Goal: Information Seeking & Learning: Compare options

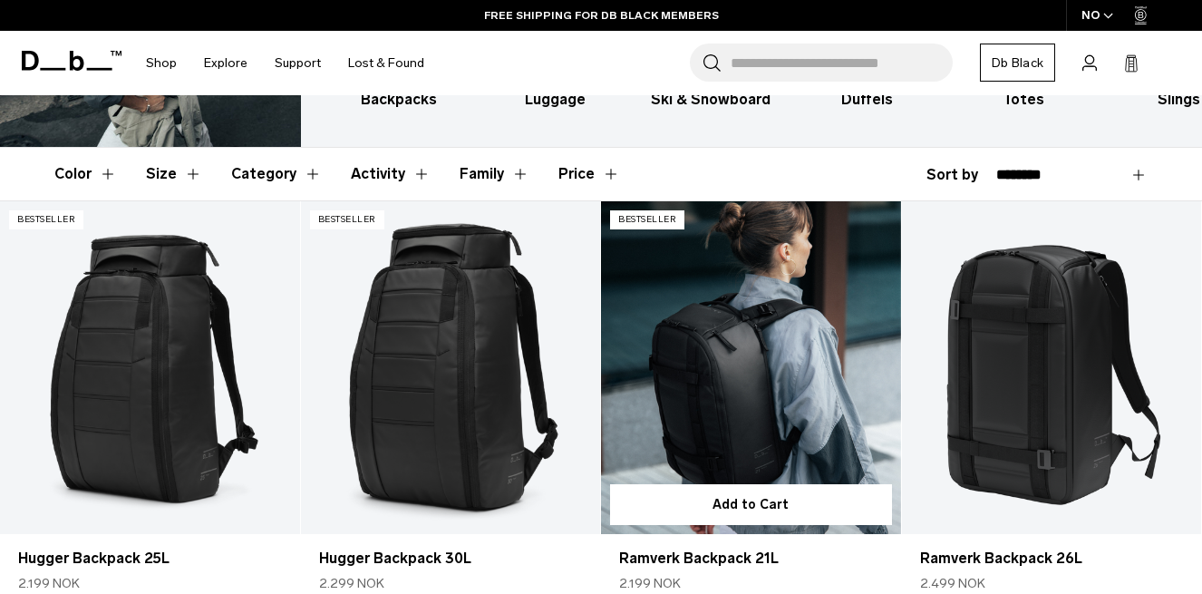
scroll to position [272, 0]
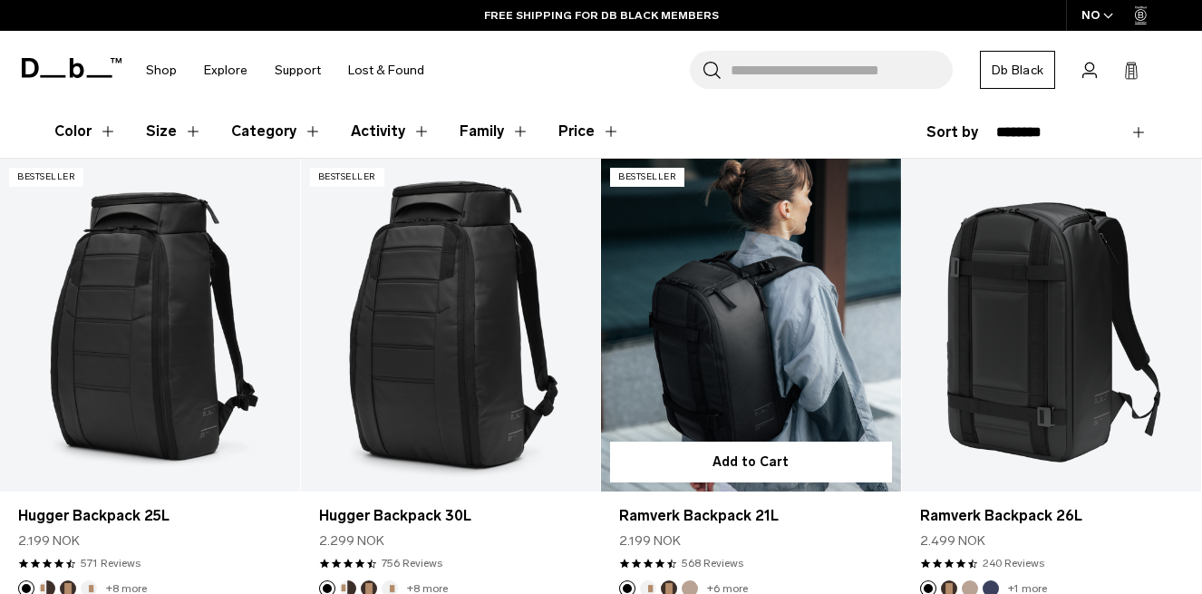
click at [774, 309] on link "Ramverk Backpack 21L" at bounding box center [751, 325] width 300 height 333
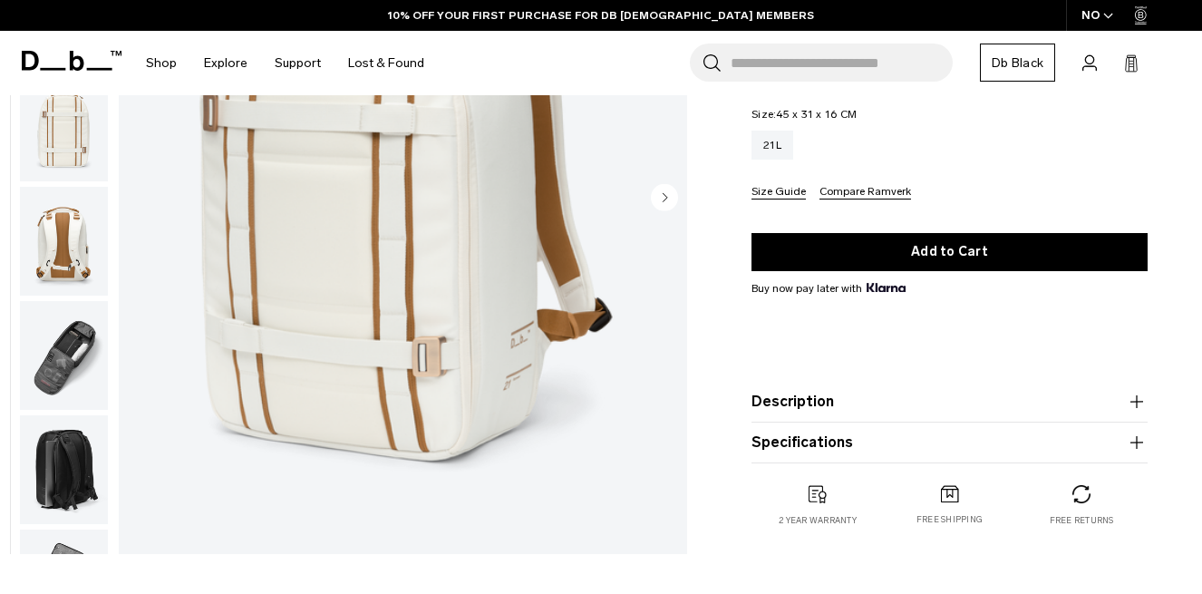
click at [53, 360] on img "button" at bounding box center [64, 355] width 88 height 109
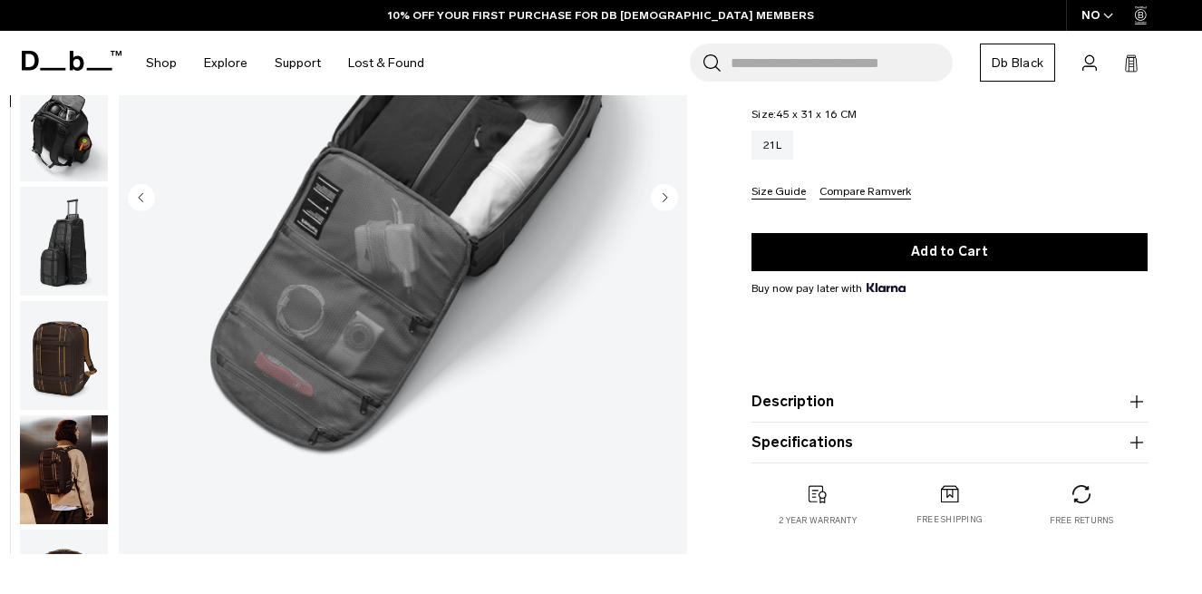
scroll to position [181, 0]
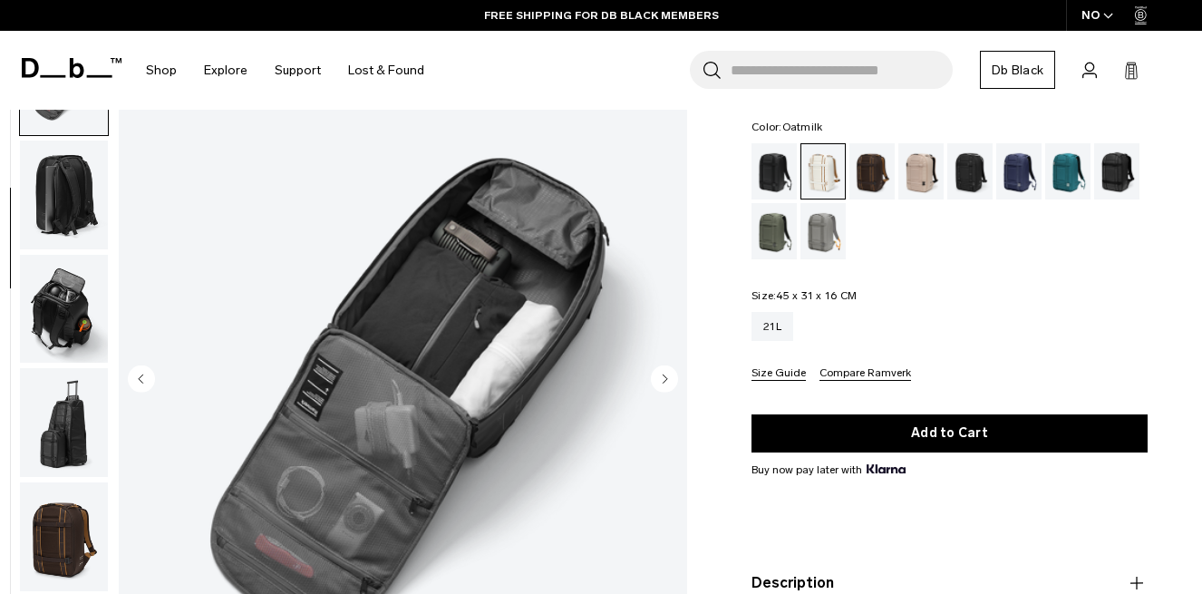
click at [87, 516] on img "button" at bounding box center [64, 536] width 88 height 109
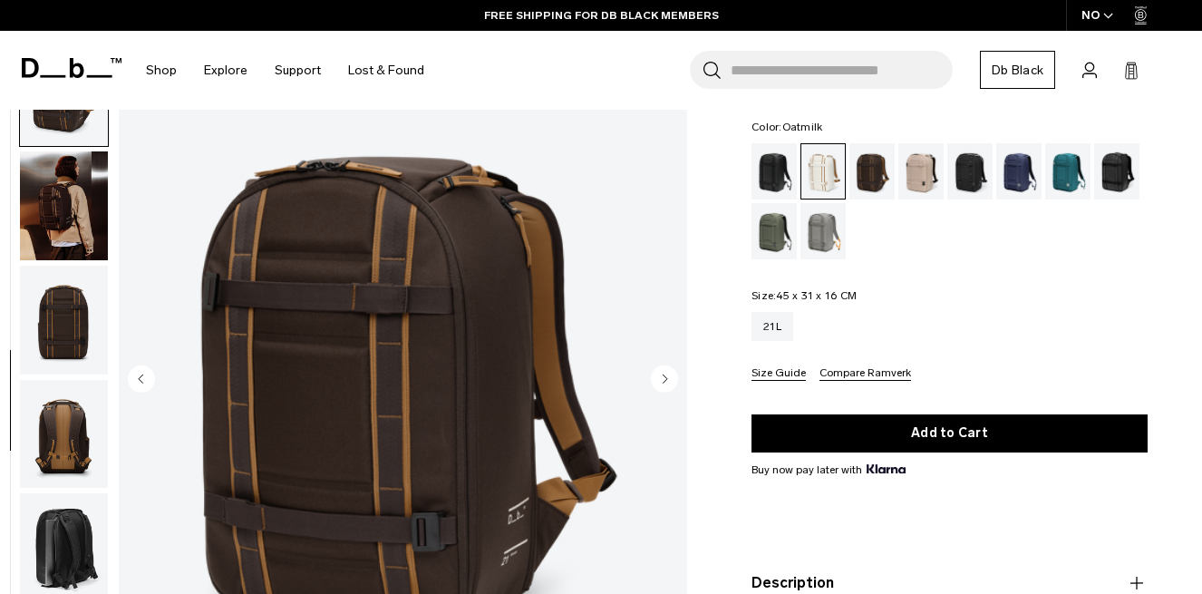
scroll to position [912, 0]
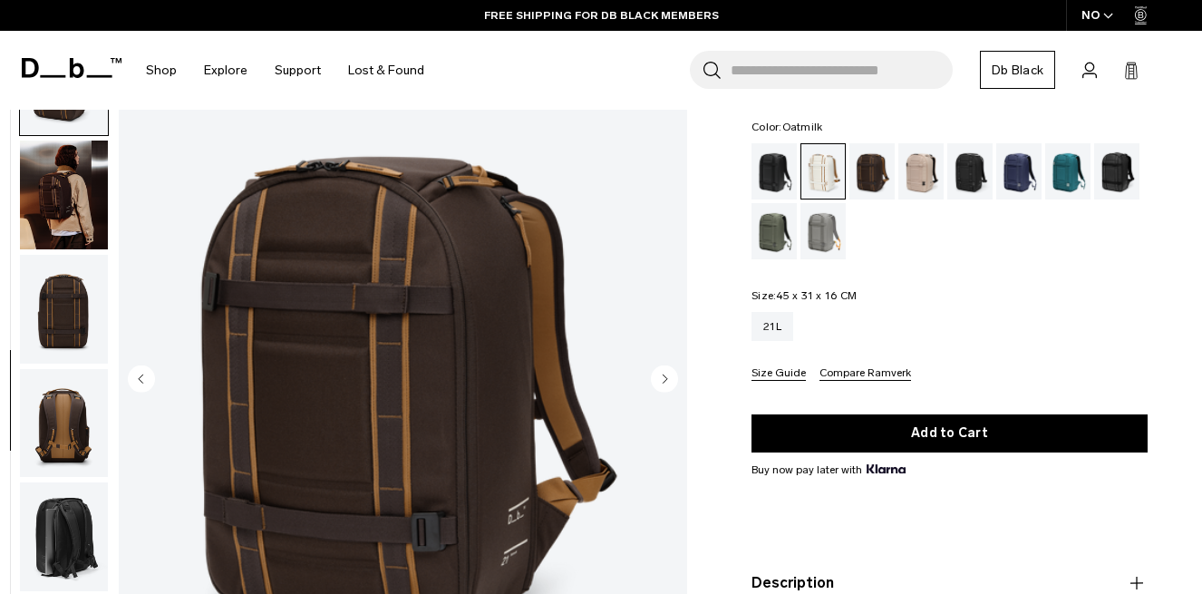
click at [41, 190] on img "button" at bounding box center [64, 195] width 88 height 109
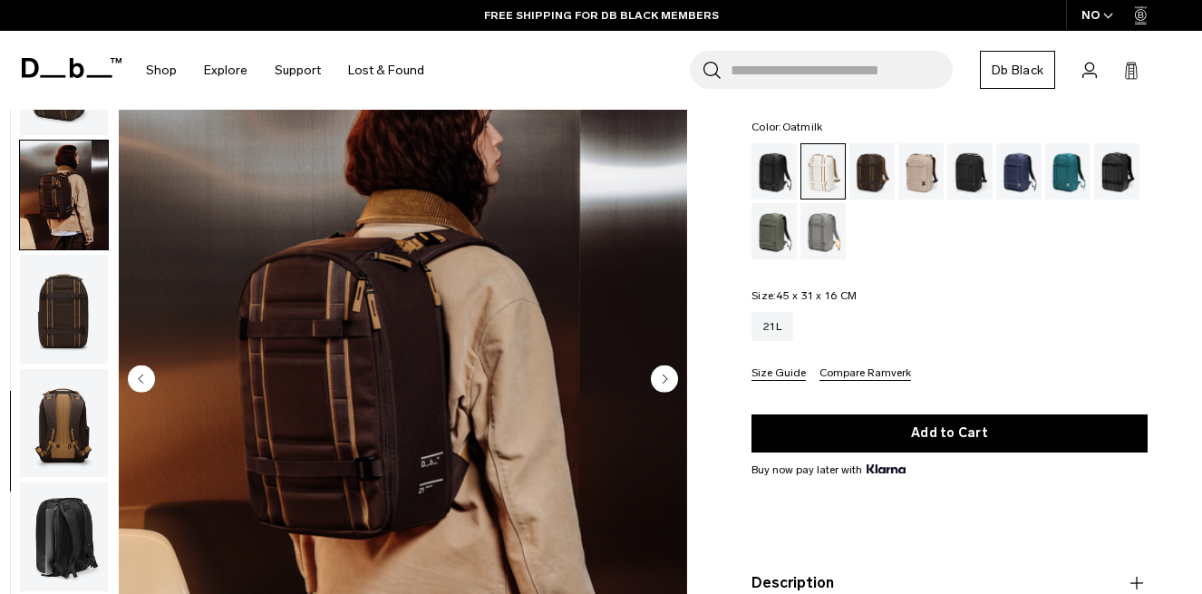
scroll to position [1026, 0]
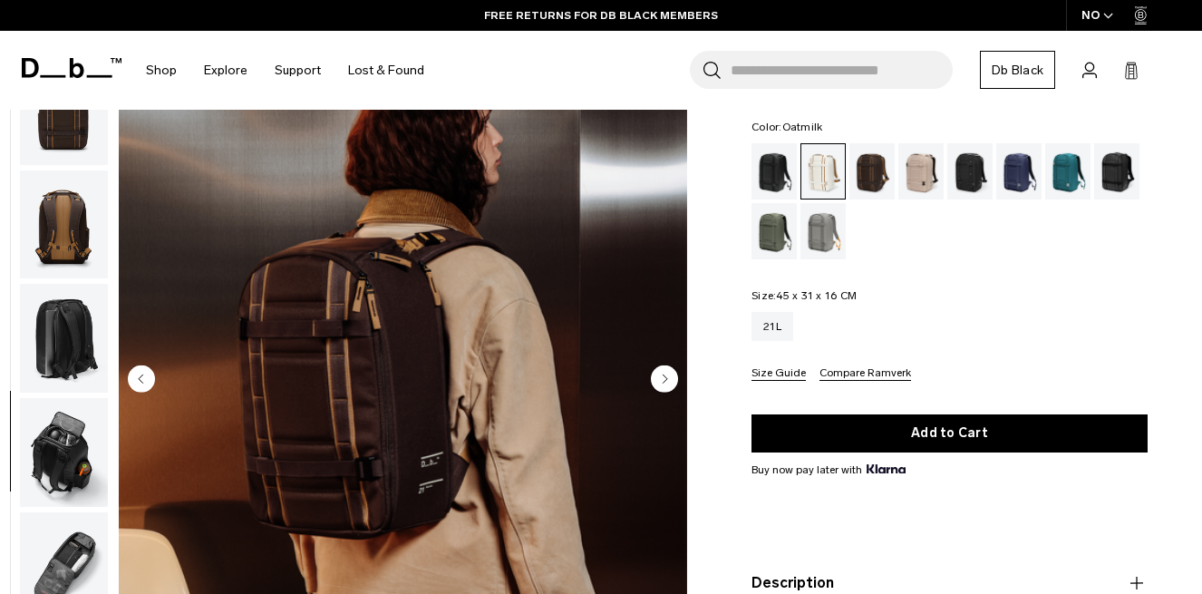
click at [73, 420] on img "button" at bounding box center [64, 452] width 88 height 109
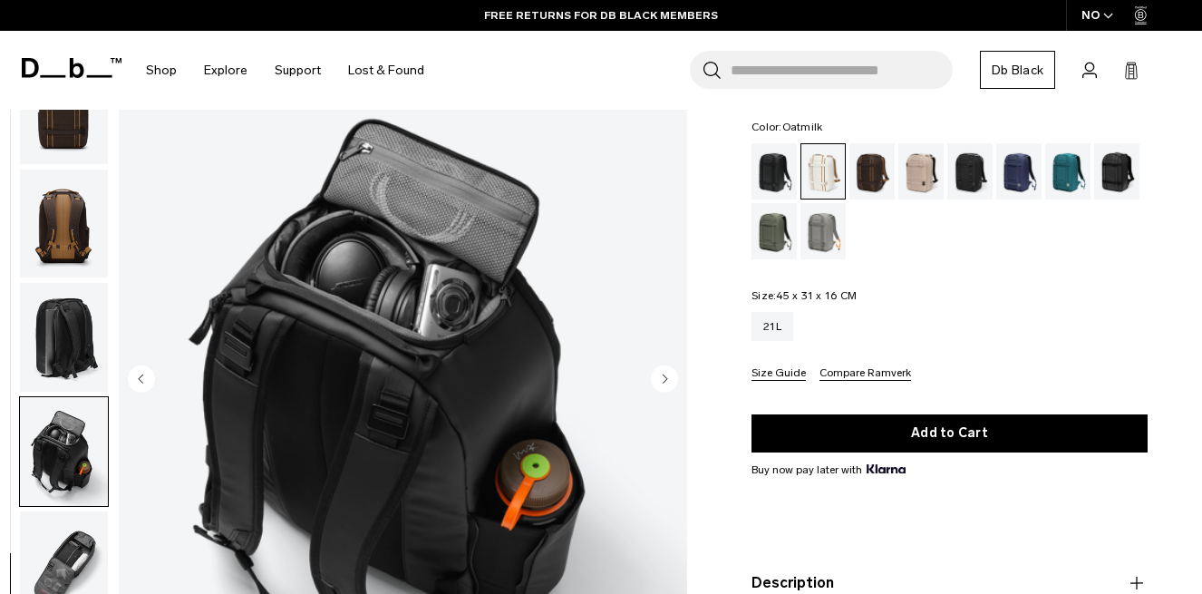
scroll to position [1111, 0]
click at [73, 561] on img "button" at bounding box center [64, 566] width 88 height 109
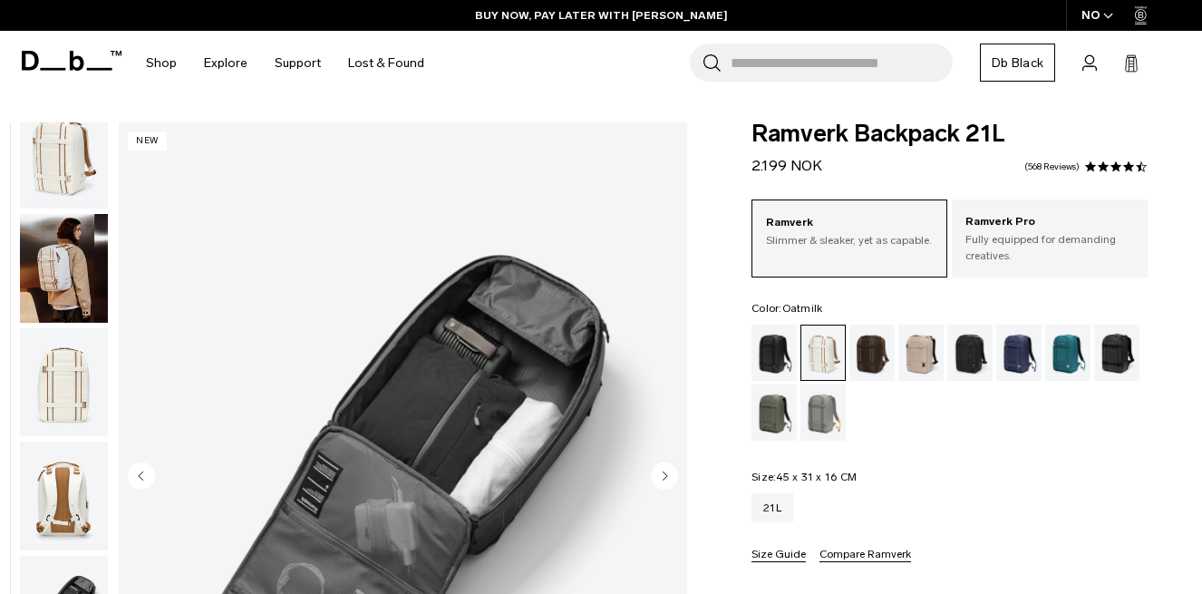
scroll to position [0, 0]
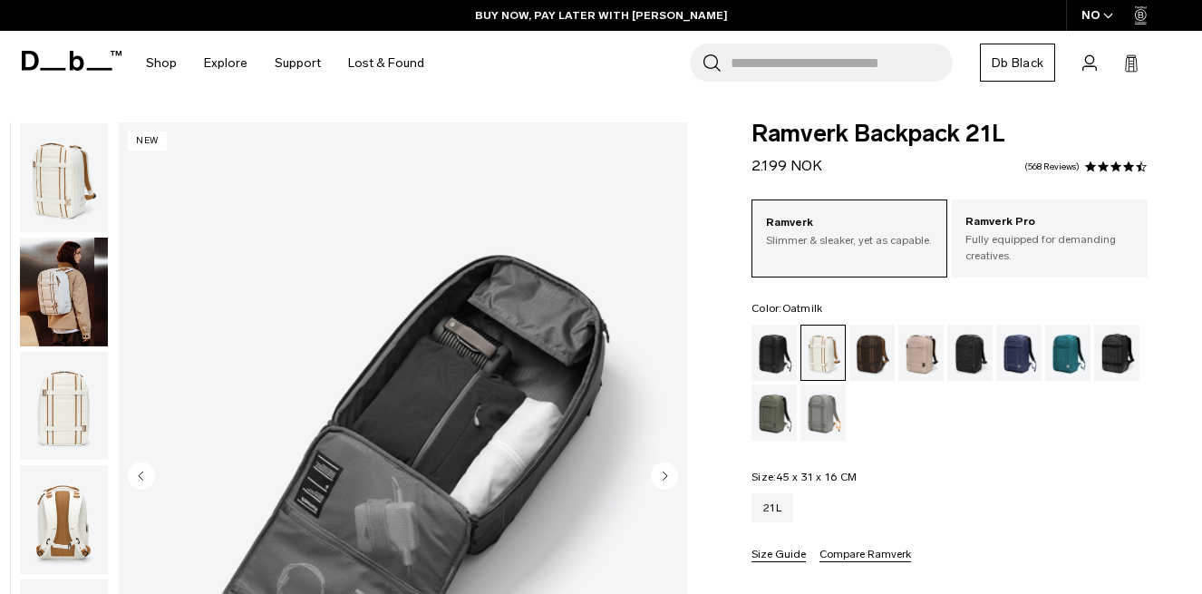
click at [63, 280] on img "button" at bounding box center [64, 292] width 88 height 109
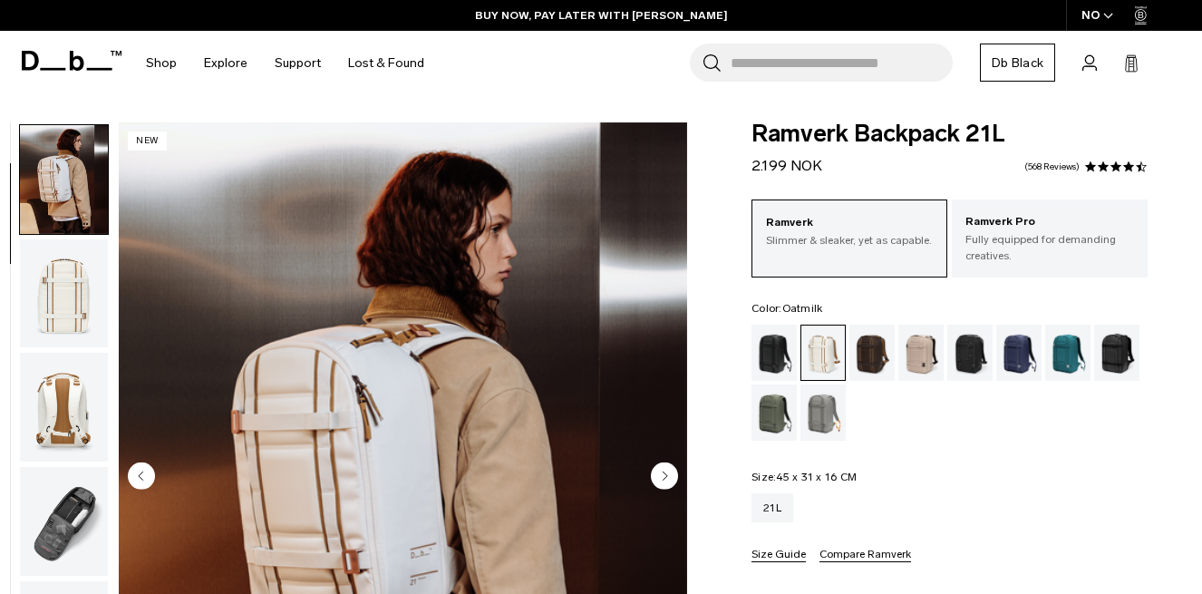
scroll to position [114, 0]
click at [67, 403] on img "button" at bounding box center [64, 405] width 88 height 109
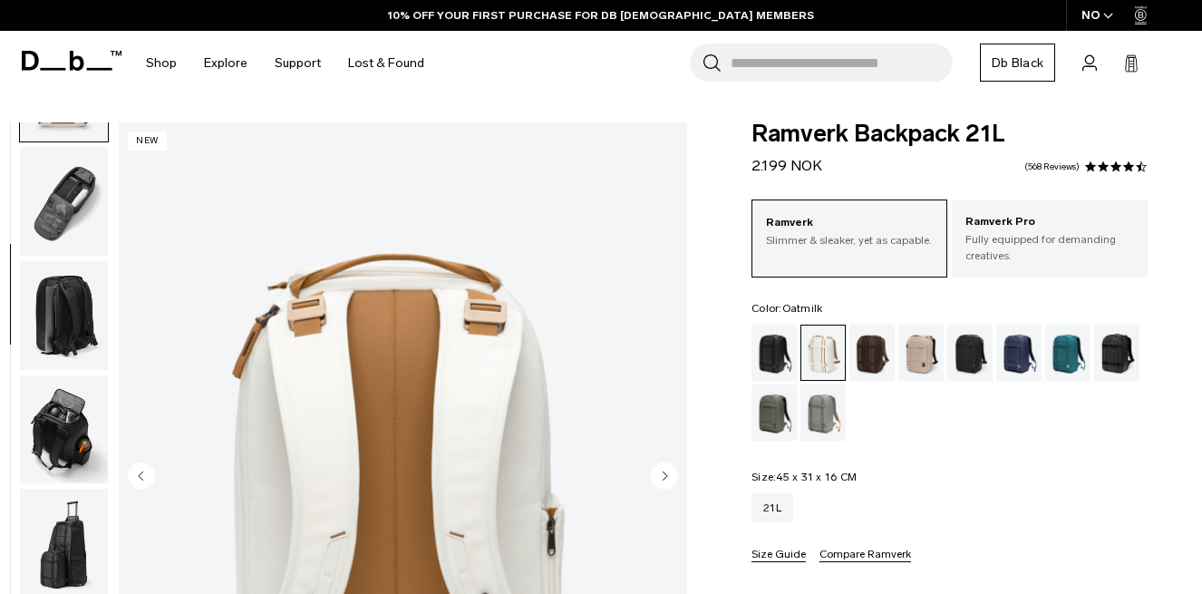
click at [67, 411] on img "button" at bounding box center [64, 429] width 88 height 109
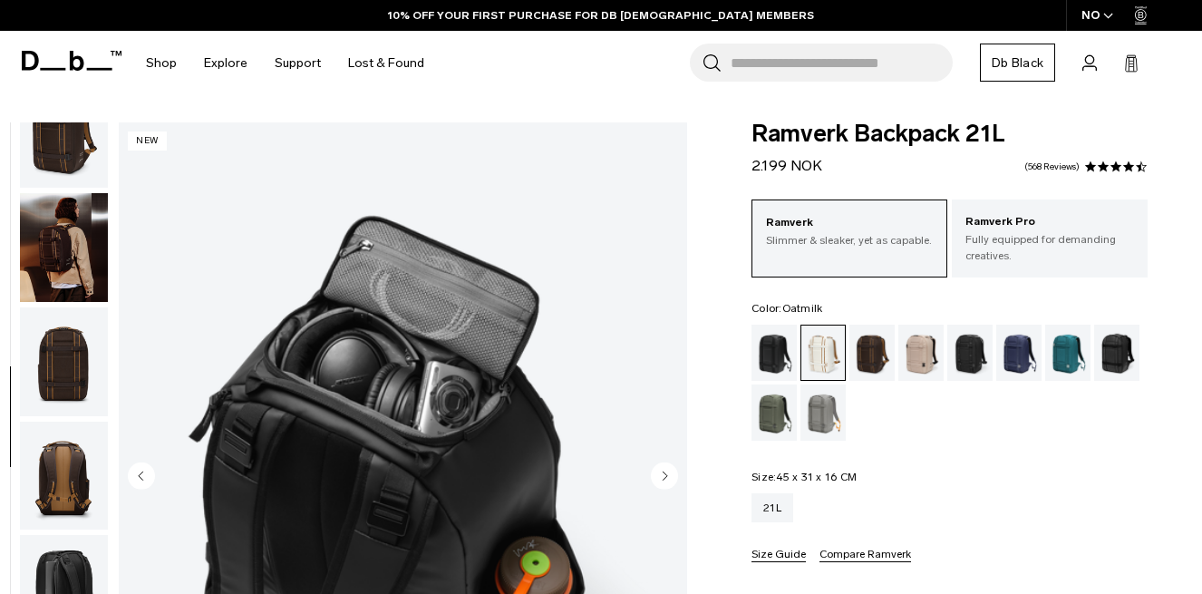
click at [62, 340] on img "button" at bounding box center [64, 361] width 88 height 109
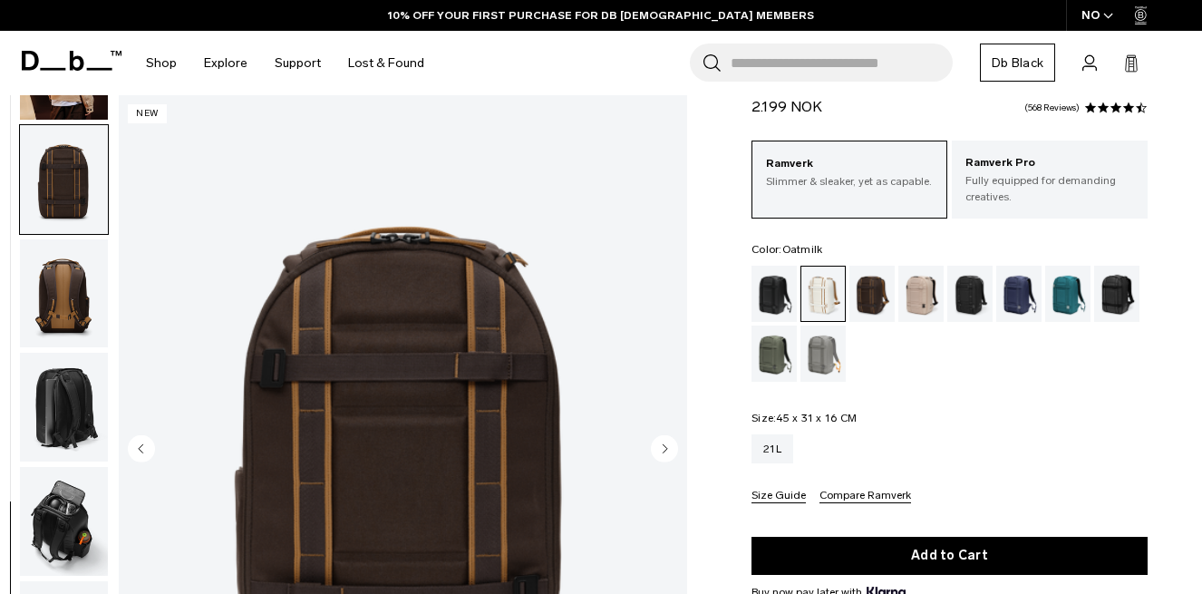
scroll to position [91, 0]
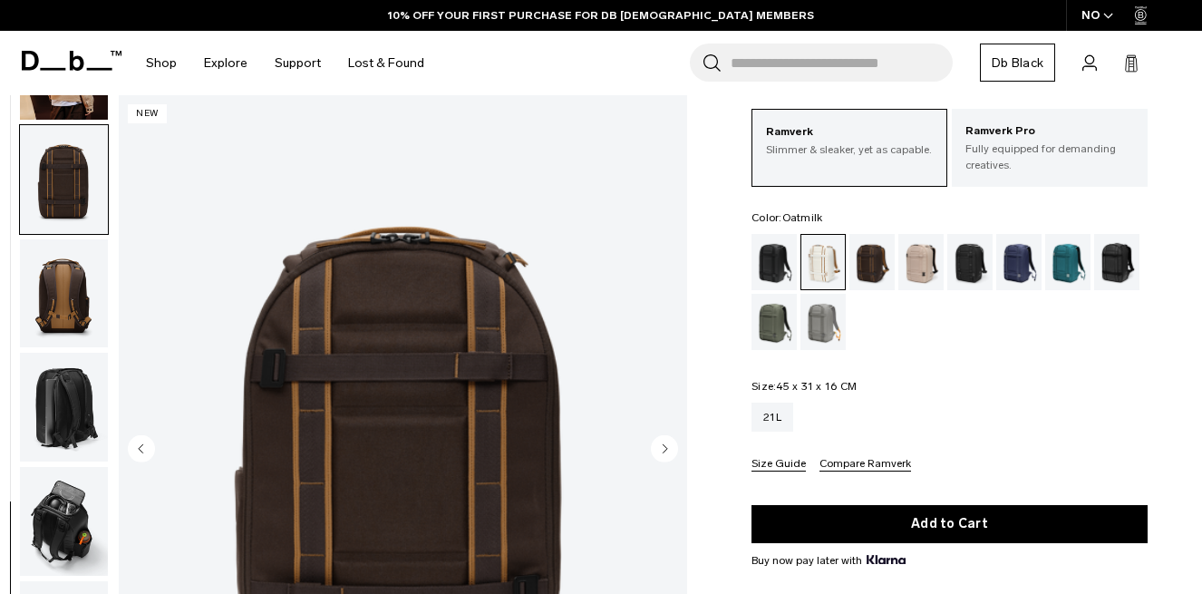
click at [65, 393] on img "button" at bounding box center [64, 407] width 88 height 109
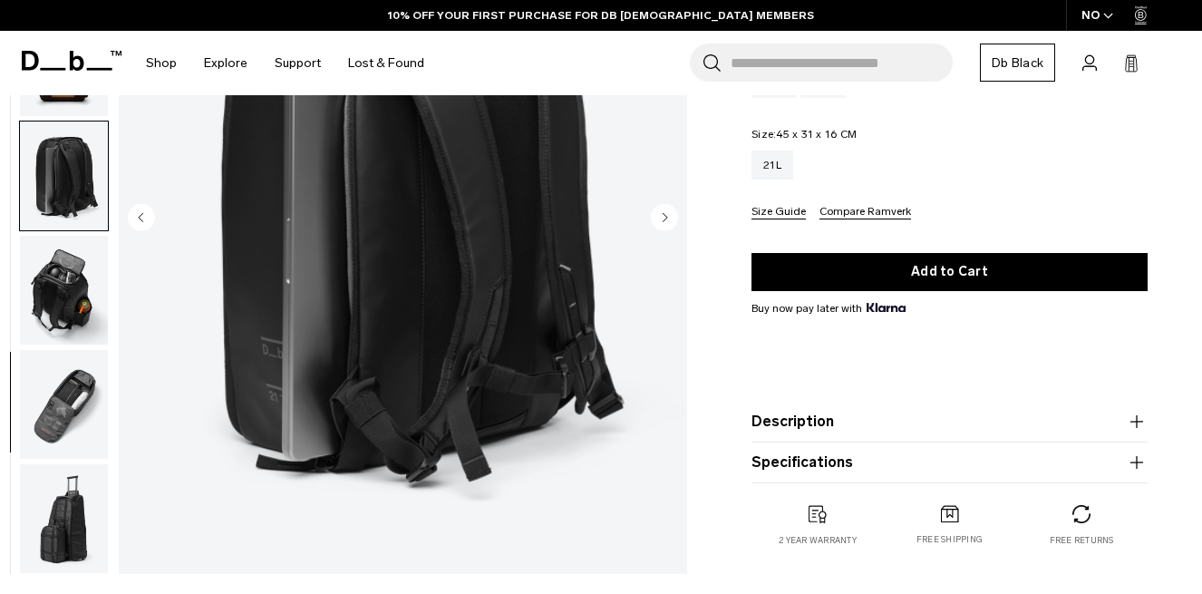
scroll to position [363, 0]
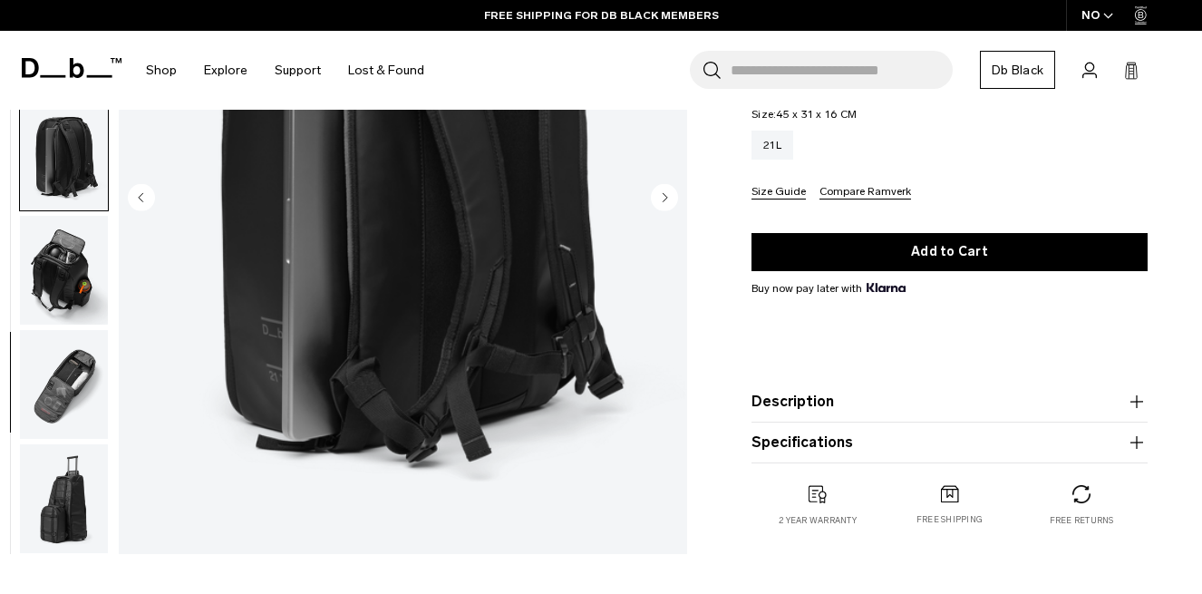
click at [60, 270] on img "button" at bounding box center [64, 270] width 88 height 109
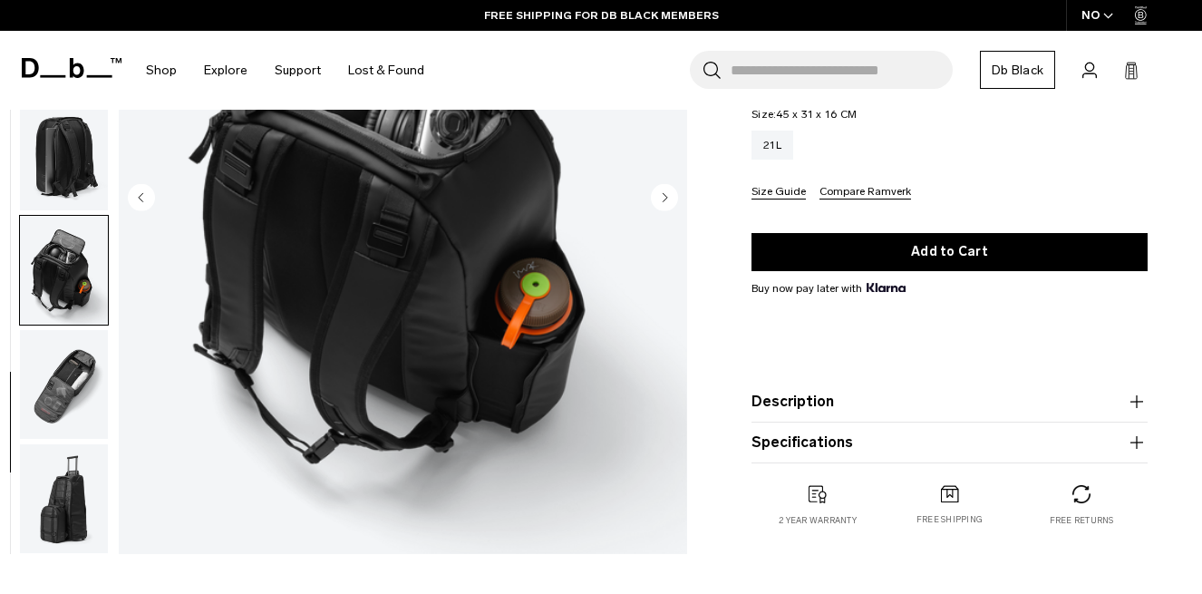
click at [63, 372] on img "button" at bounding box center [64, 384] width 88 height 109
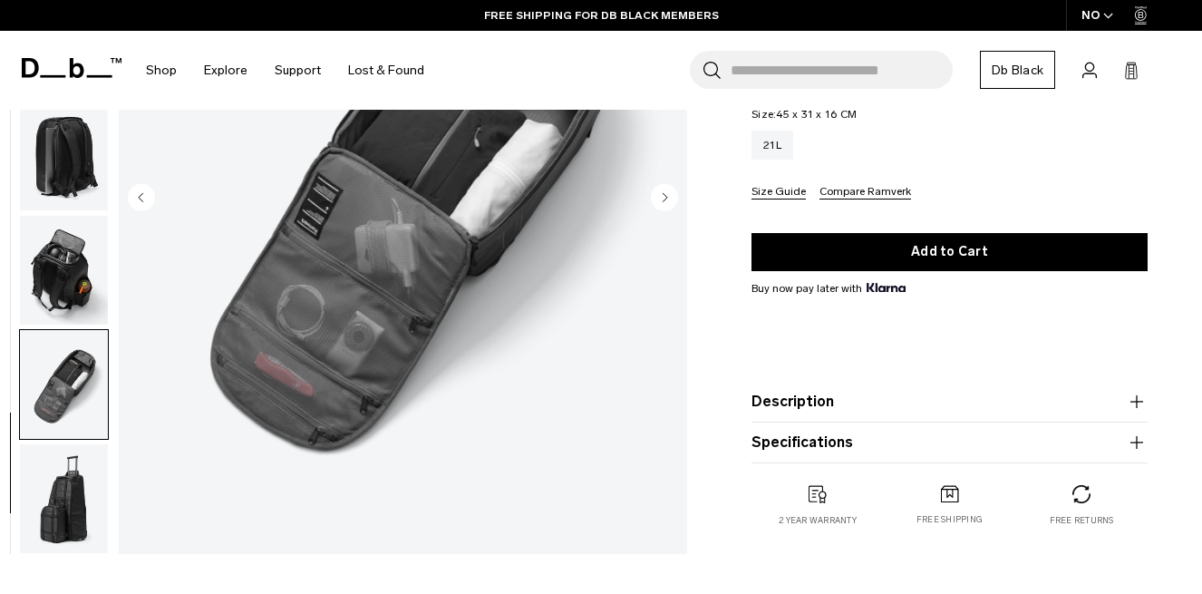
click at [63, 293] on img "button" at bounding box center [64, 270] width 88 height 109
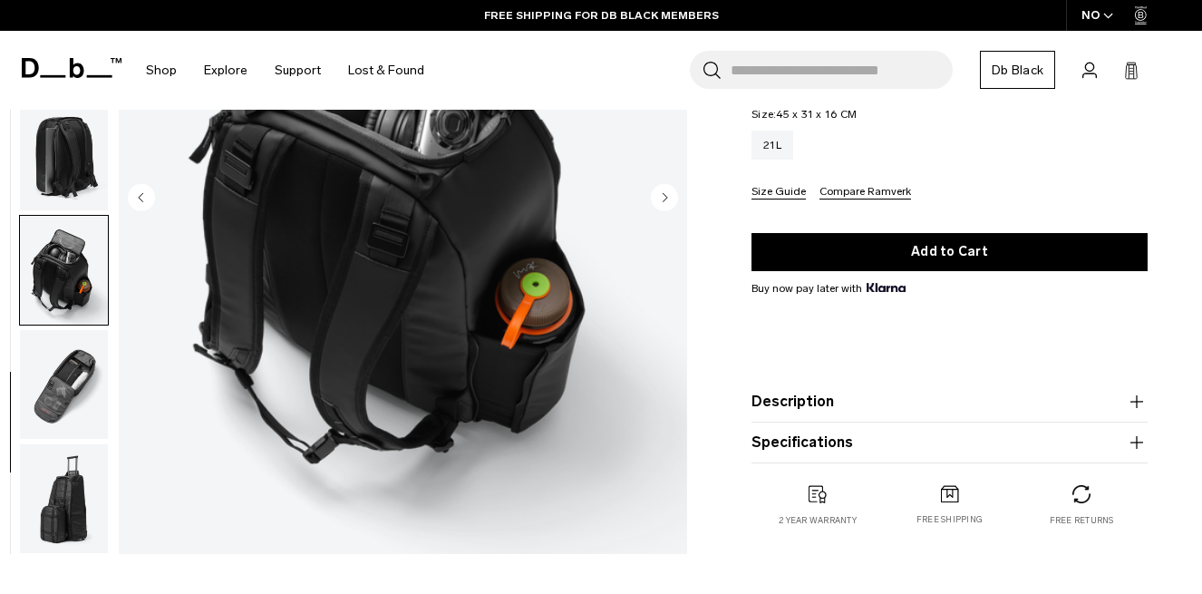
click at [64, 386] on img "button" at bounding box center [64, 384] width 88 height 109
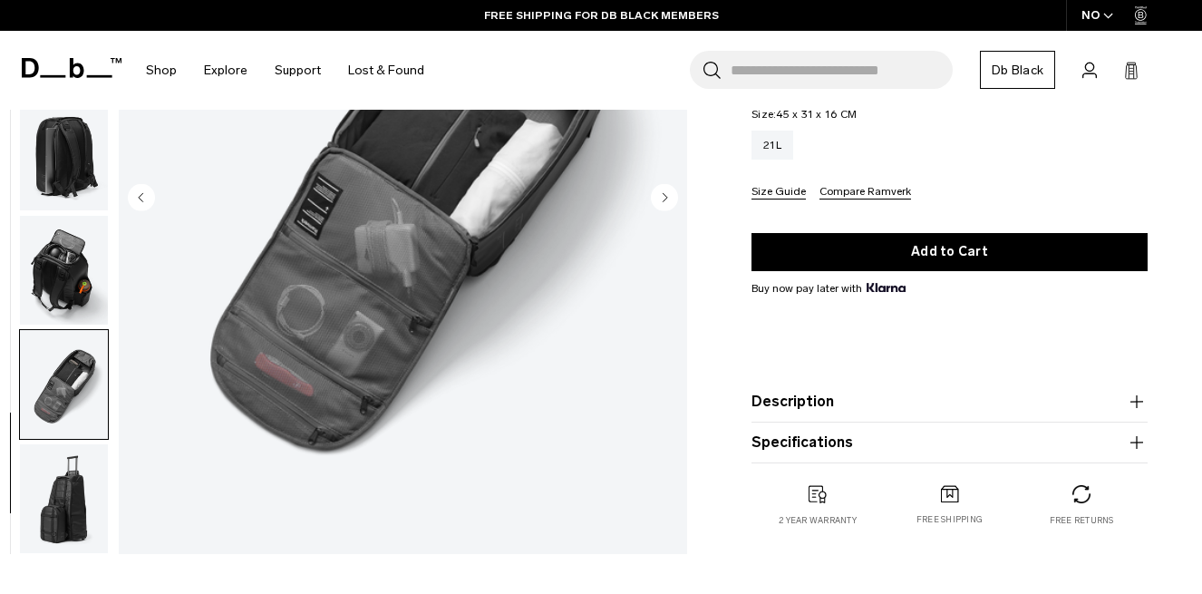
click at [65, 298] on img "button" at bounding box center [64, 270] width 88 height 109
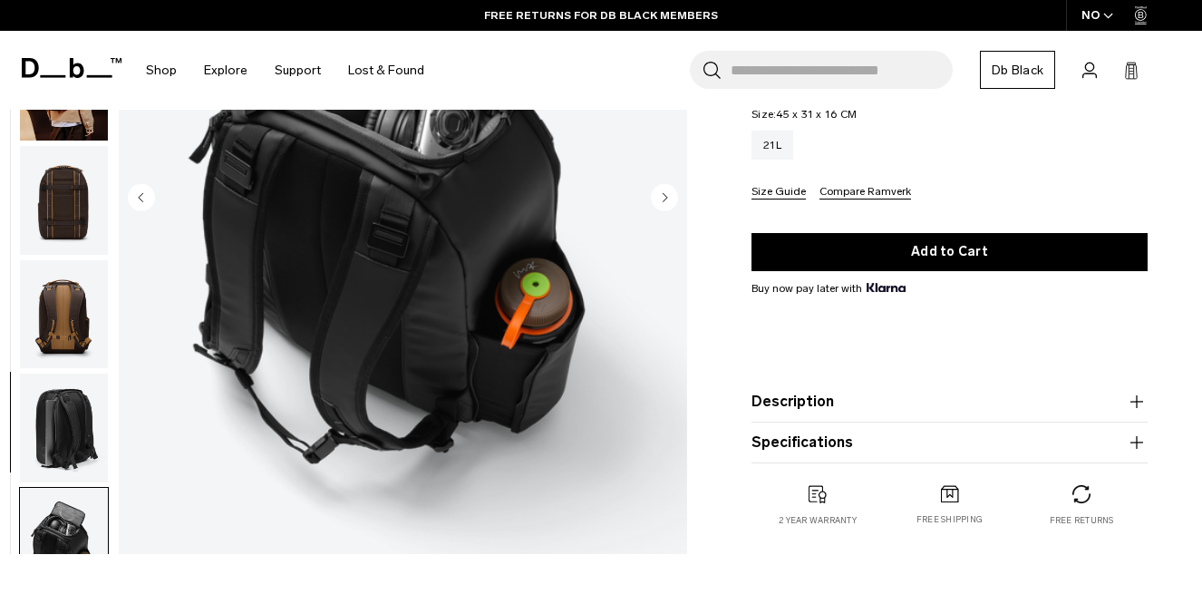
click at [73, 216] on img "button" at bounding box center [64, 200] width 88 height 109
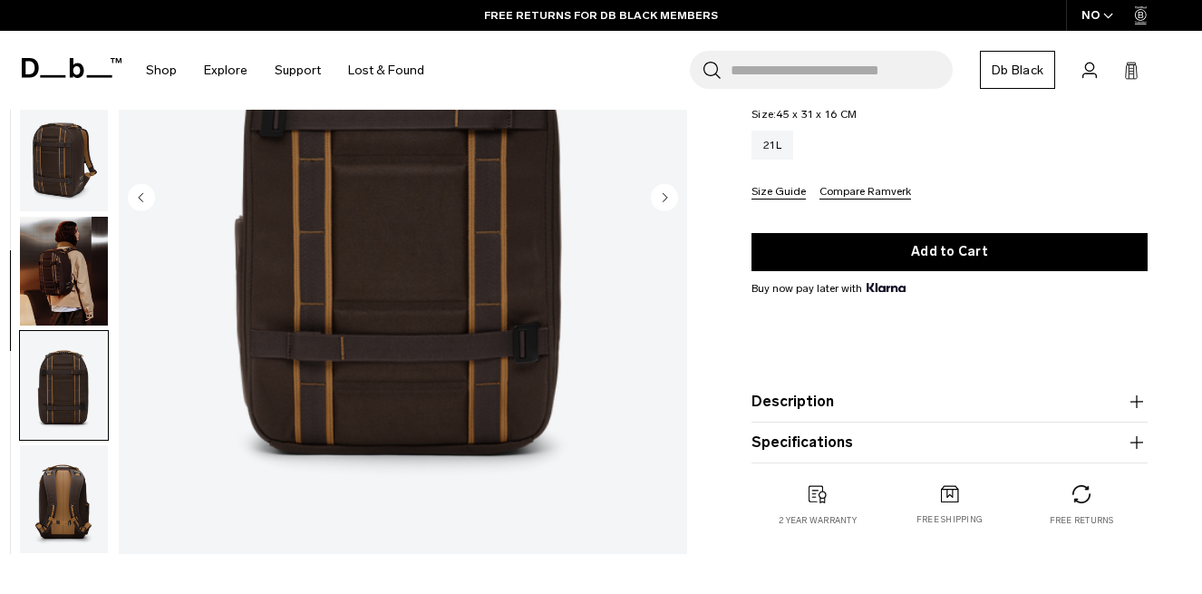
click at [69, 176] on img "button" at bounding box center [64, 156] width 88 height 109
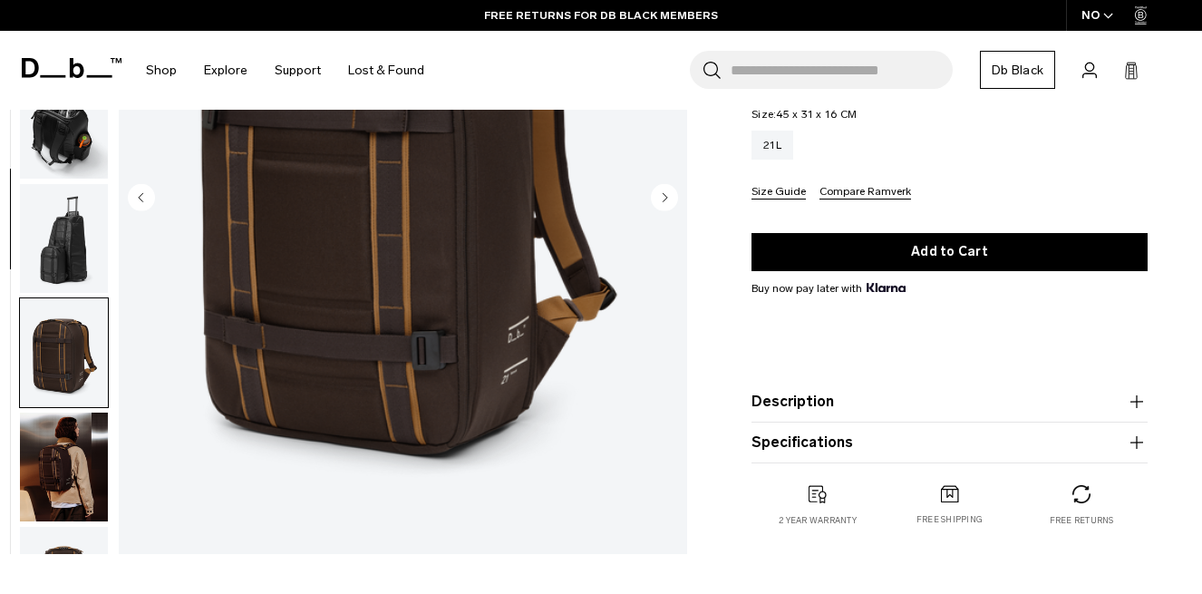
click at [63, 231] on img "button" at bounding box center [64, 238] width 88 height 109
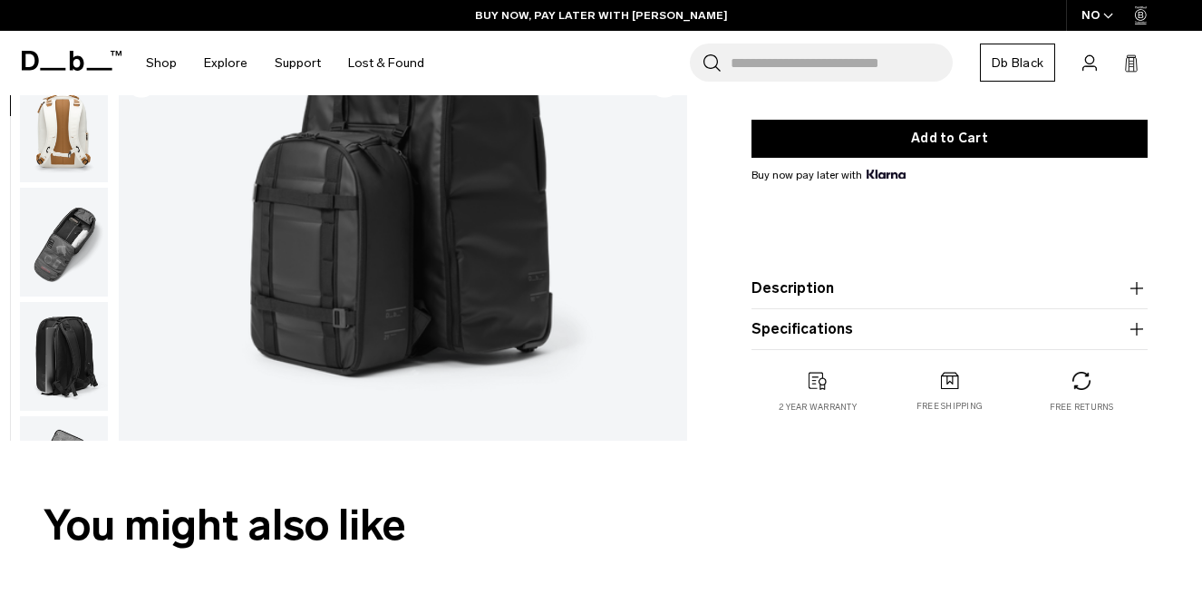
scroll to position [0, 0]
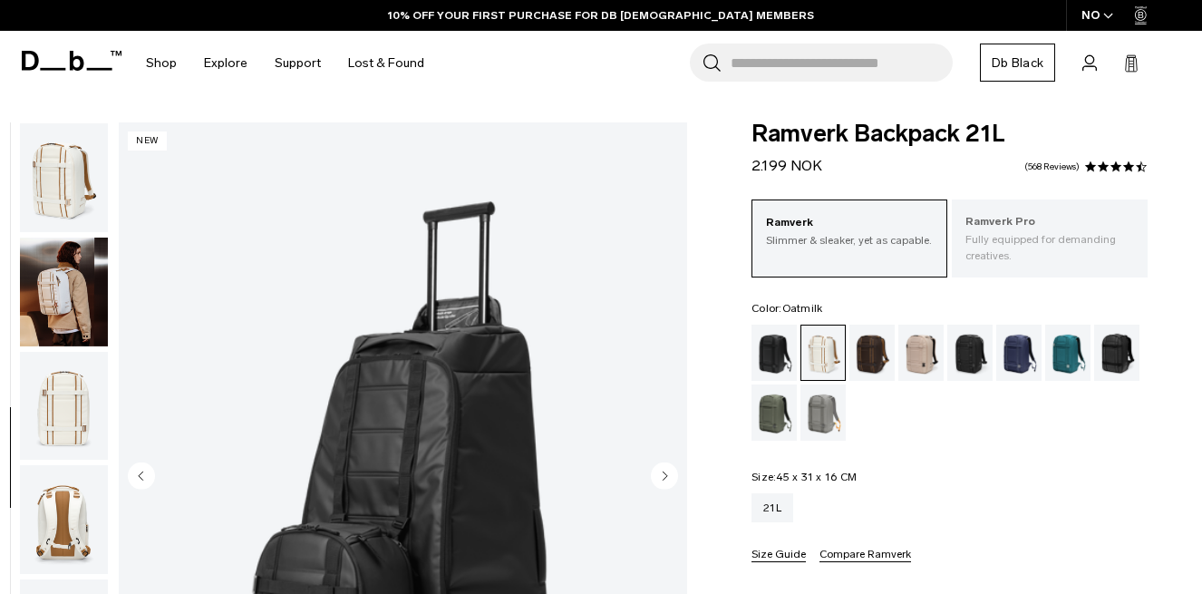
click at [1003, 240] on p "Fully equipped for demanding creatives." at bounding box center [1050, 247] width 169 height 33
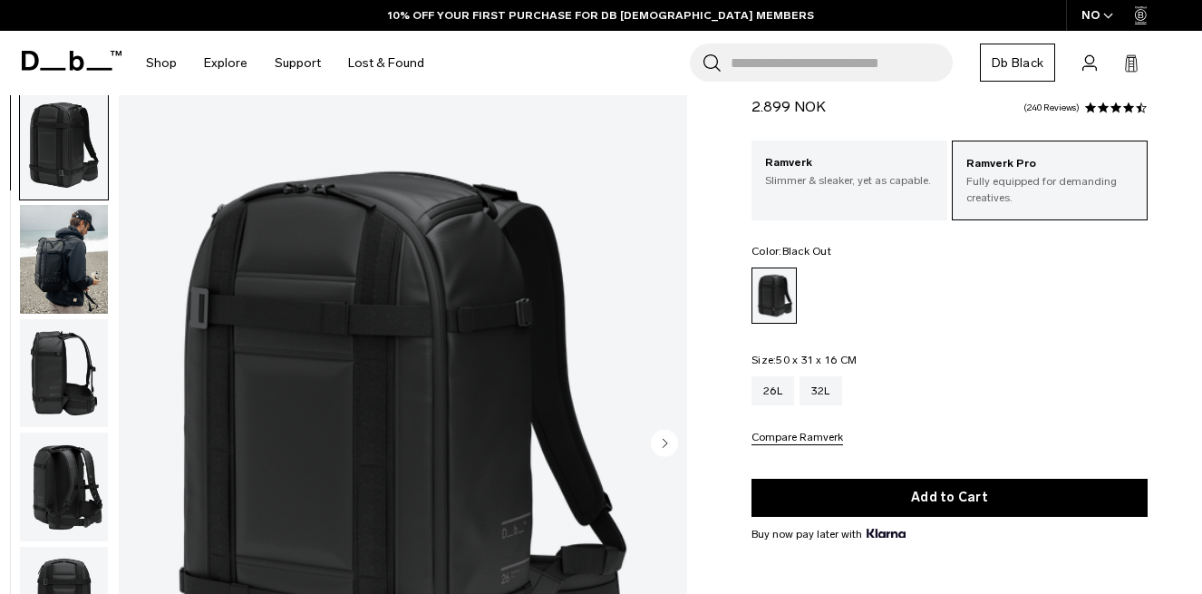
scroll to position [91, 0]
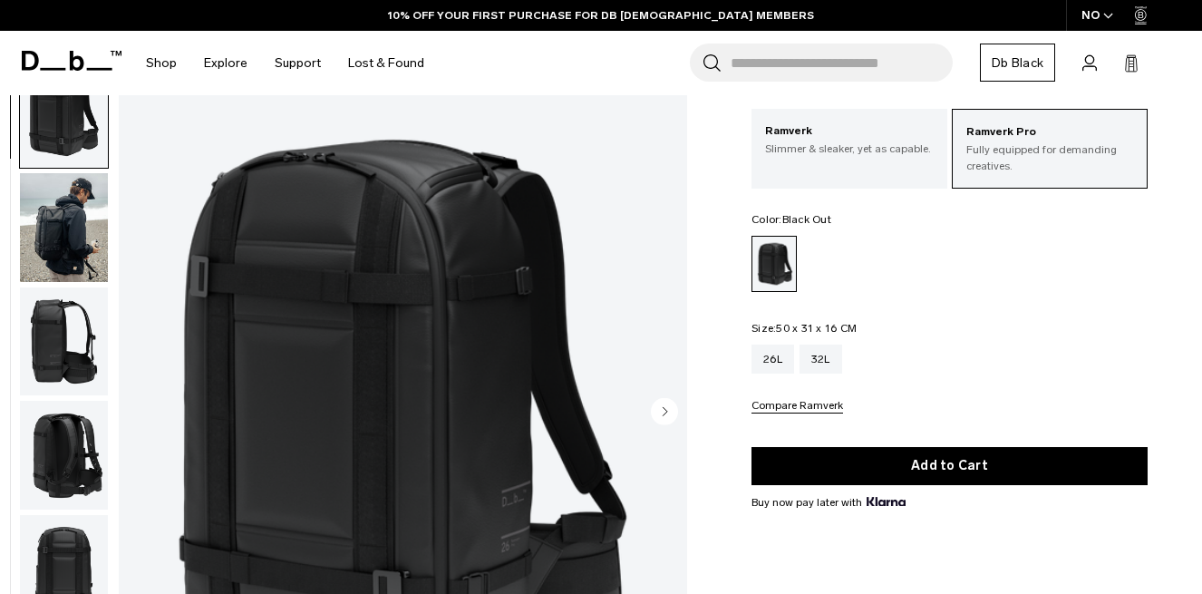
click at [50, 246] on img "button" at bounding box center [64, 226] width 88 height 109
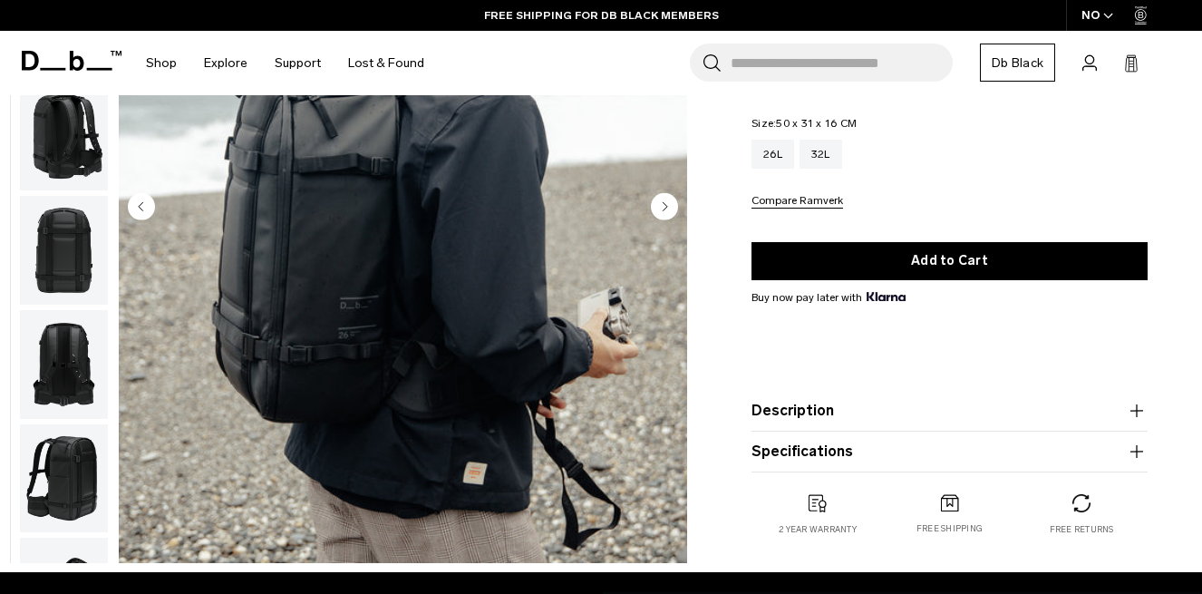
scroll to position [181, 0]
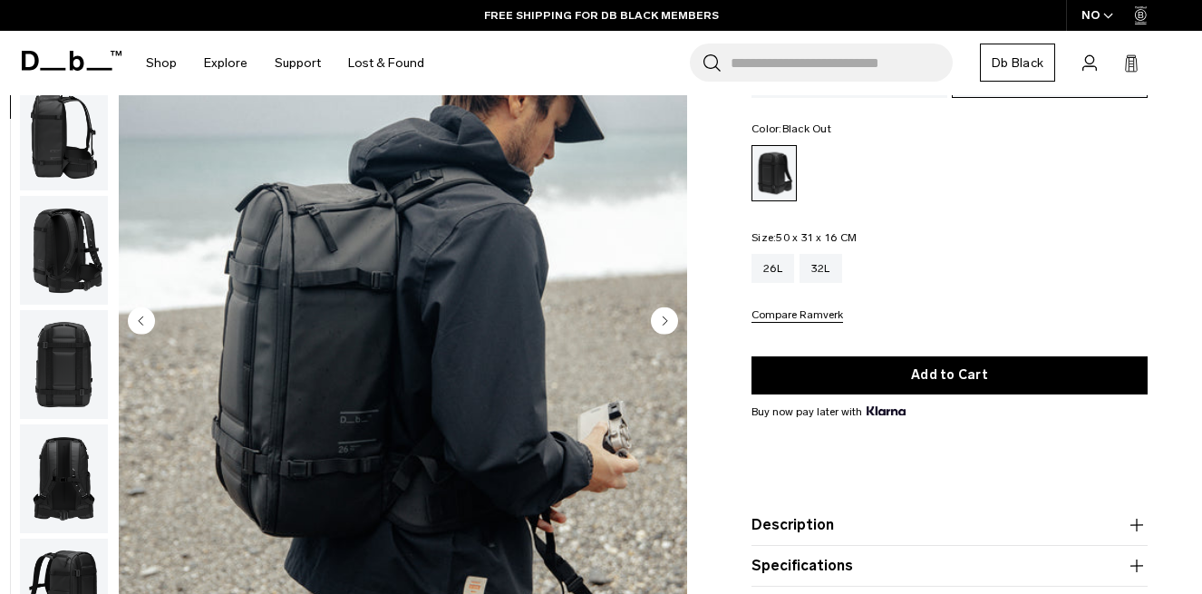
click at [64, 475] on img "button" at bounding box center [64, 478] width 88 height 109
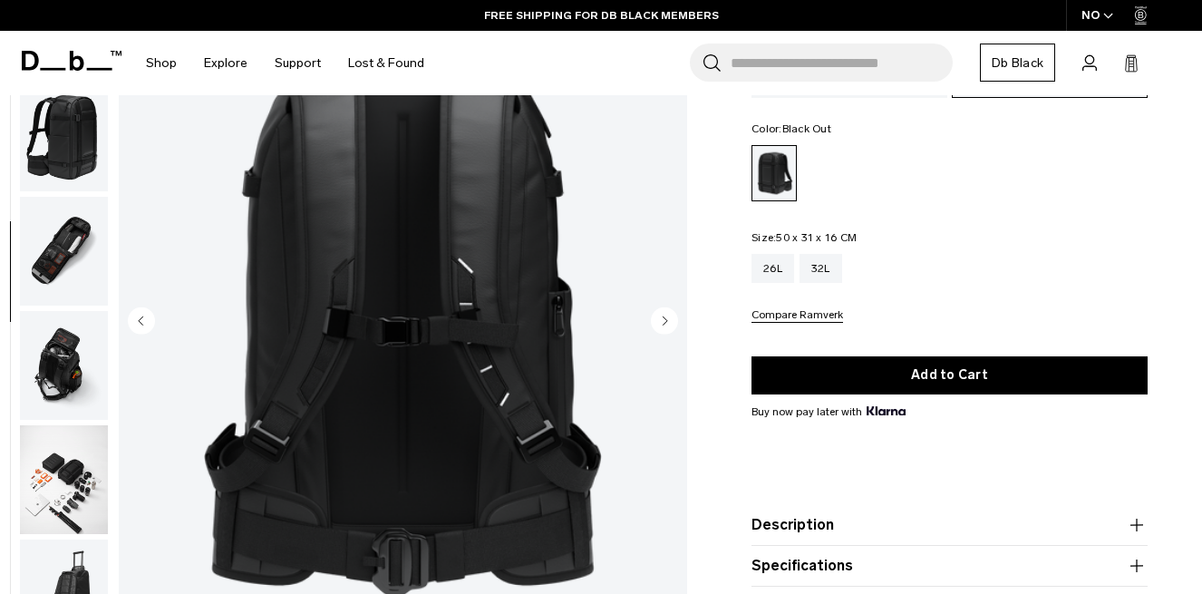
scroll to position [570, 0]
click at [77, 463] on img "button" at bounding box center [64, 478] width 88 height 109
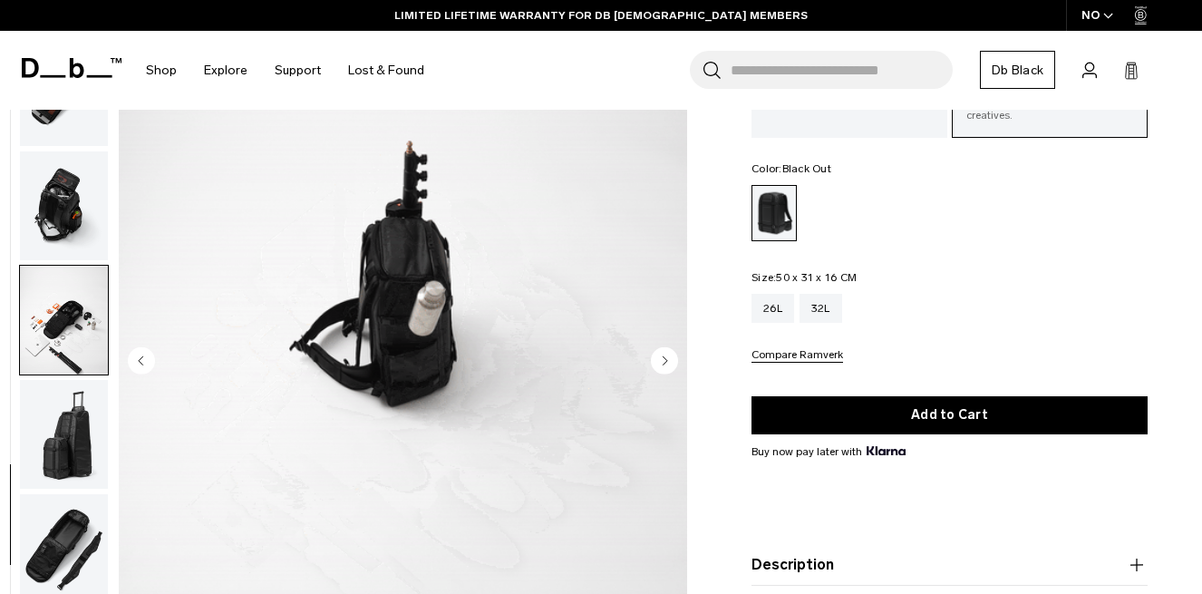
scroll to position [0, 0]
